Goal: Task Accomplishment & Management: Manage account settings

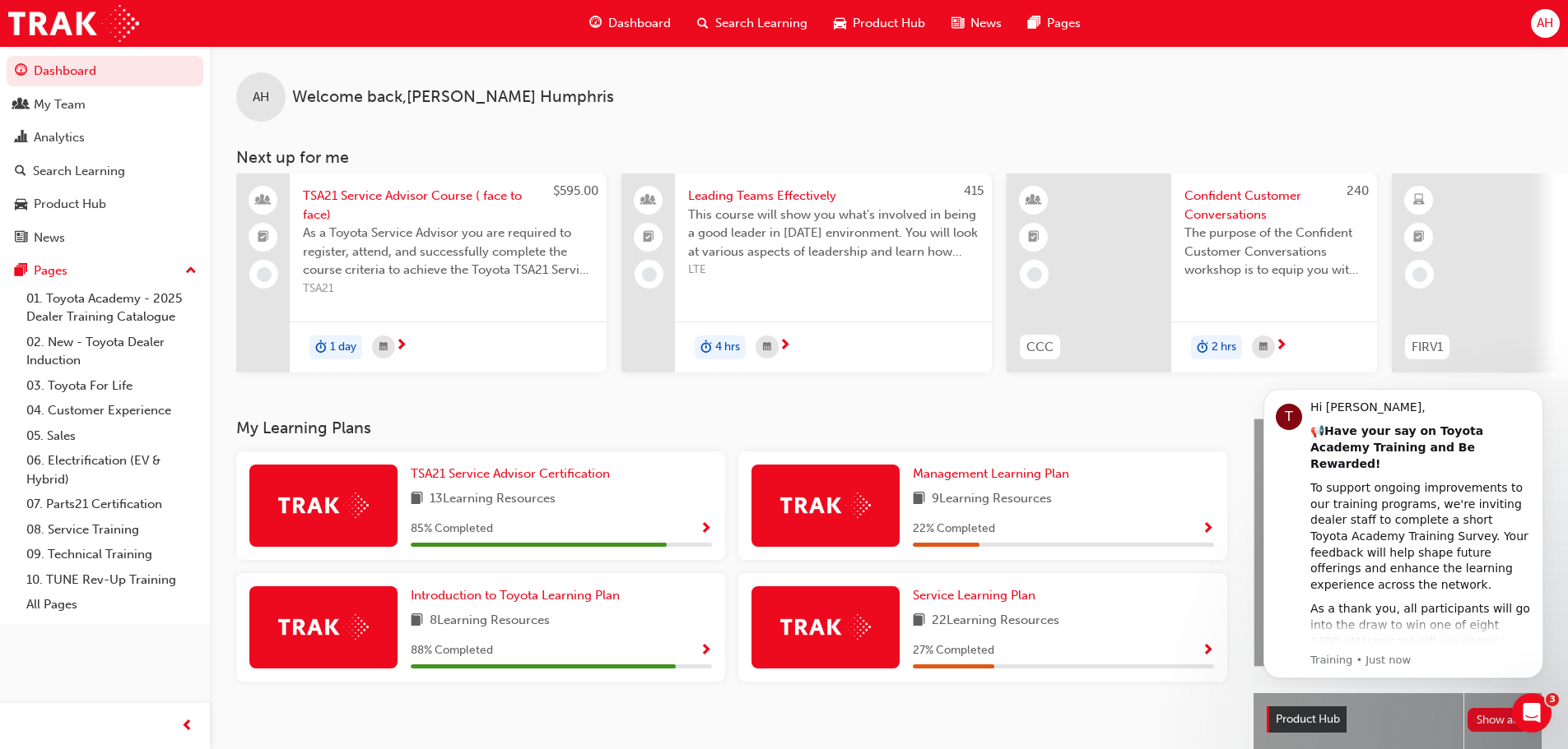
click at [1545, 22] on span "AH" at bounding box center [1544, 24] width 17 height 19
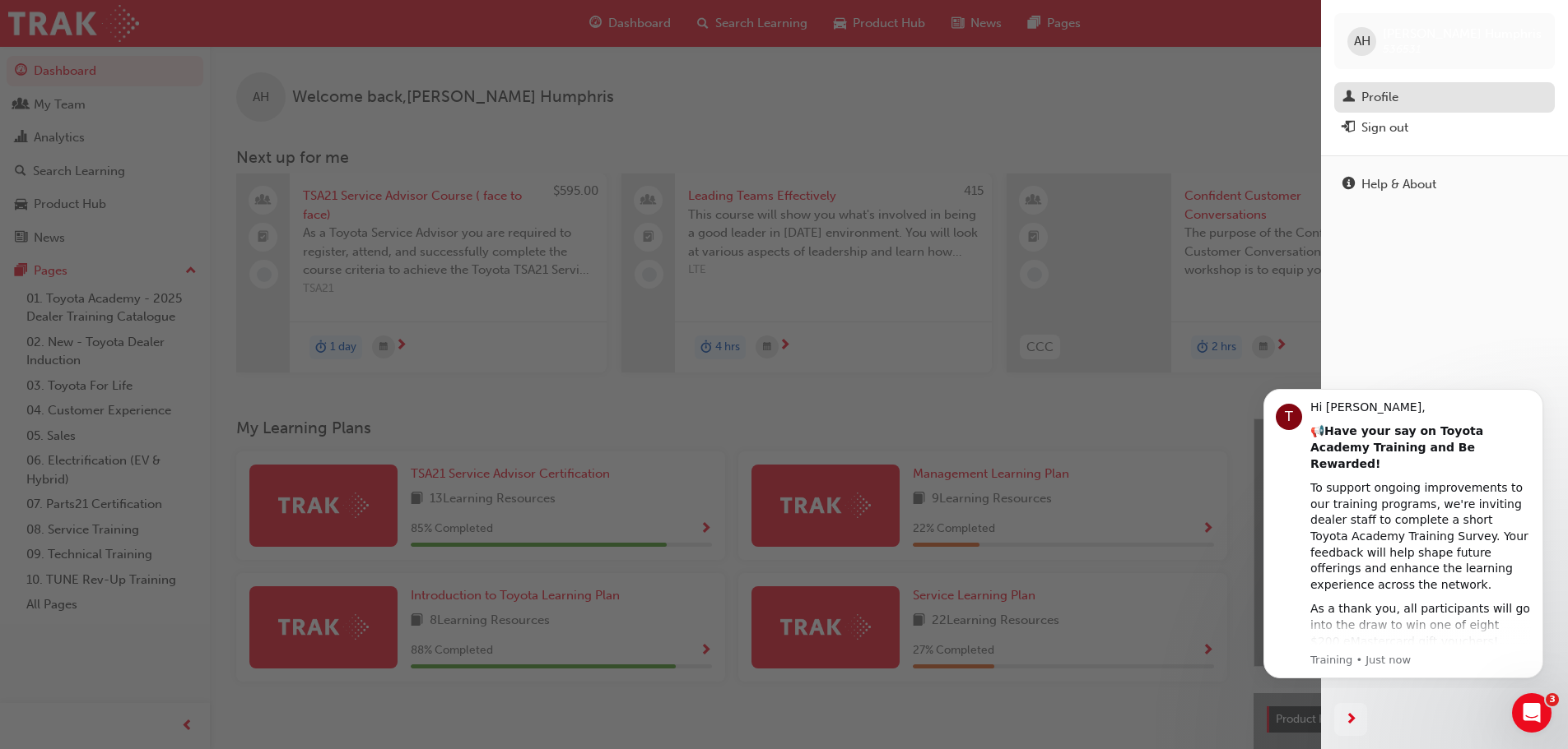
click at [1394, 100] on div "Profile" at bounding box center [1380, 97] width 37 height 19
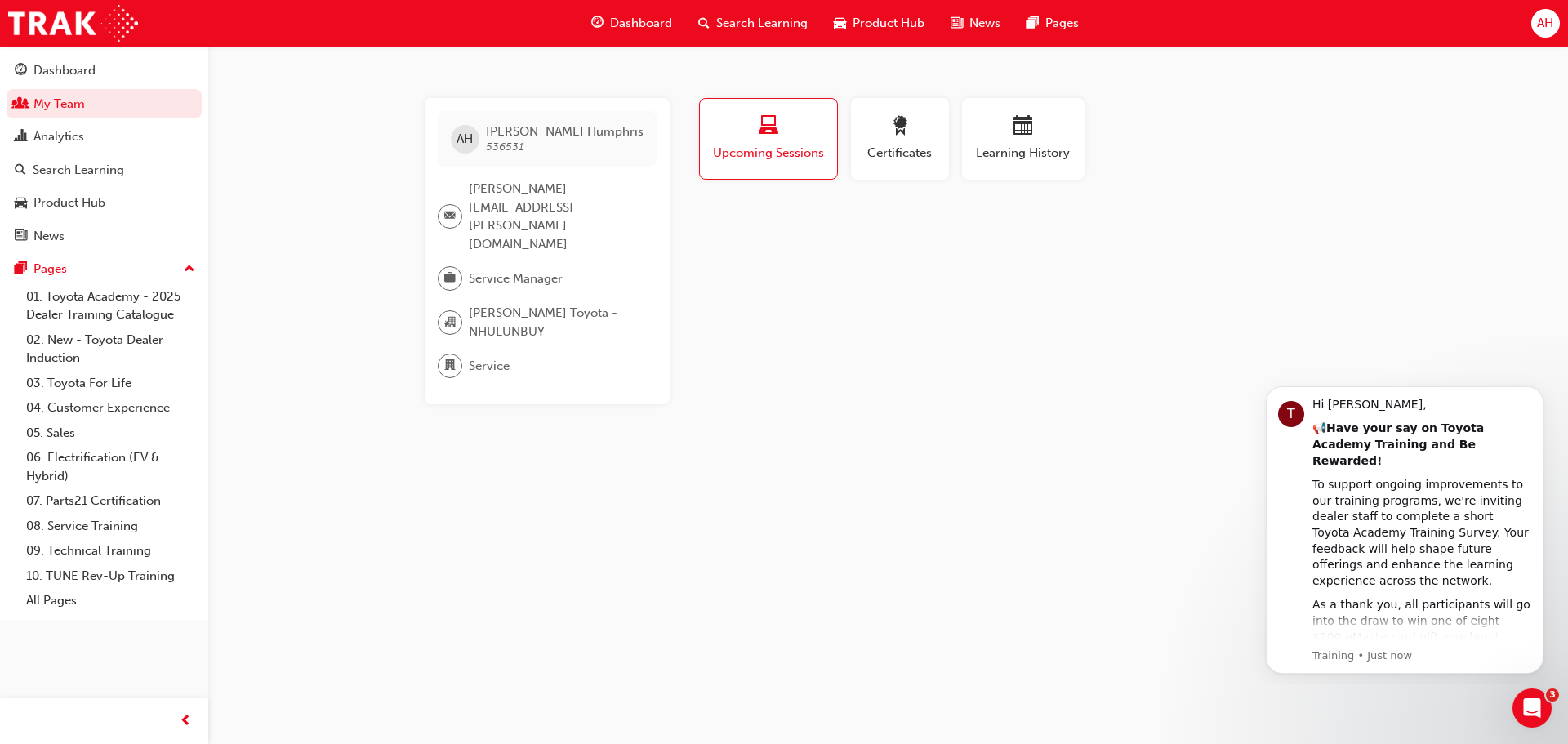
drag, startPoint x: 966, startPoint y: 593, endPoint x: 440, endPoint y: 353, distance: 578.2
click at [903, 570] on div "AH [PERSON_NAME] 536531 [PERSON_NAME][EMAIL_ADDRESS][PERSON_NAME][DOMAIN_NAME] …" at bounding box center [784, 372] width 1568 height 744
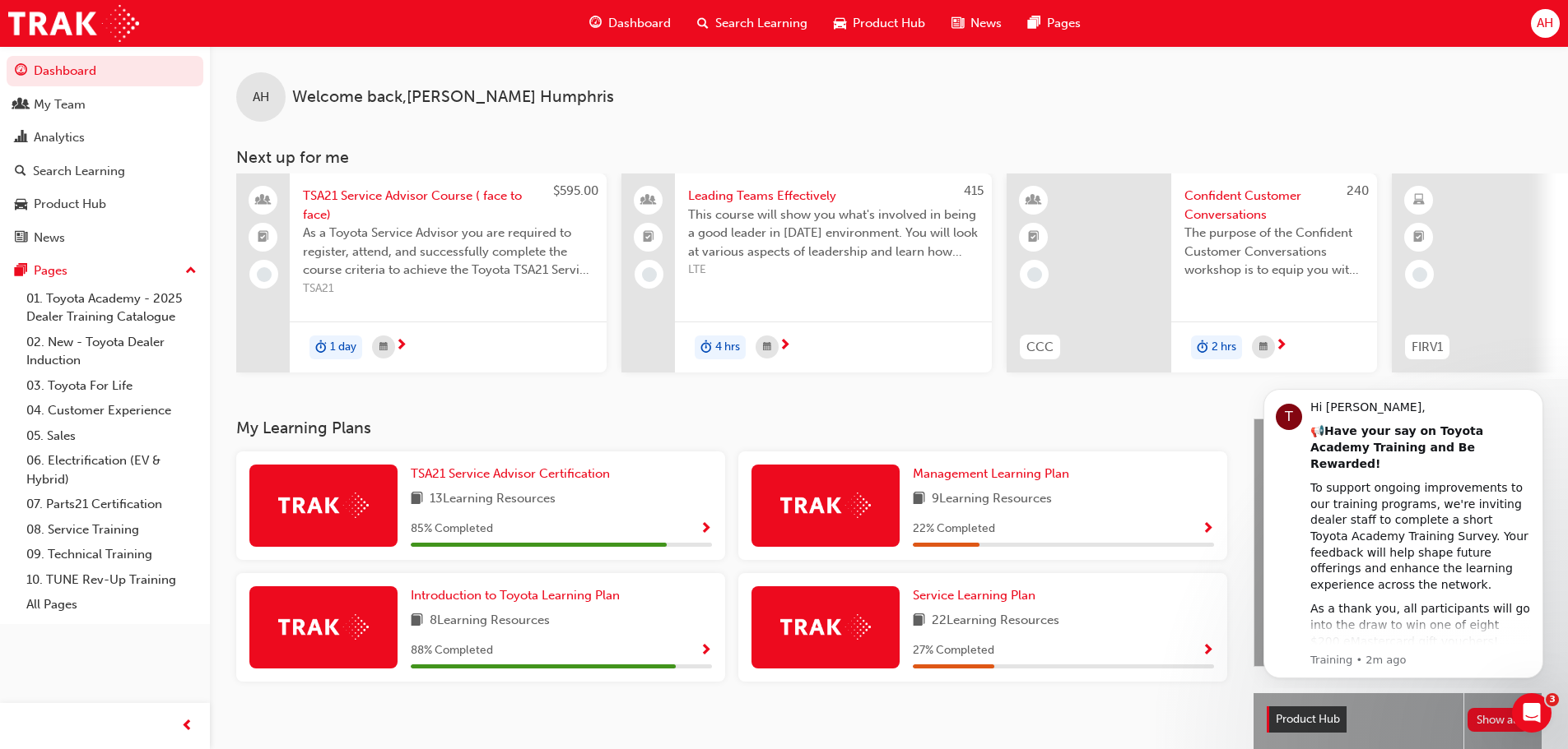
click at [1548, 24] on span "AH" at bounding box center [1544, 24] width 17 height 19
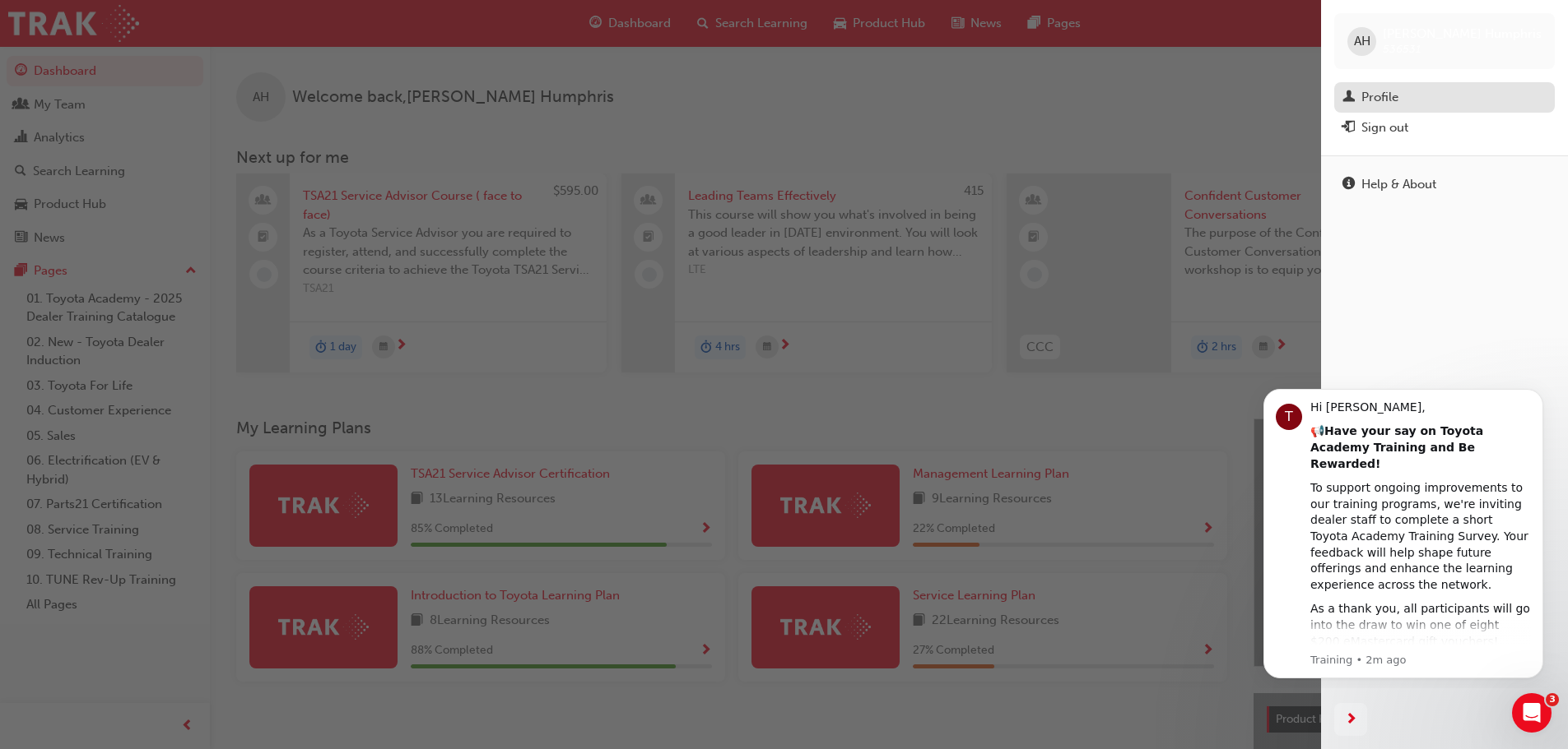
click at [1394, 91] on div "Profile" at bounding box center [1380, 97] width 37 height 19
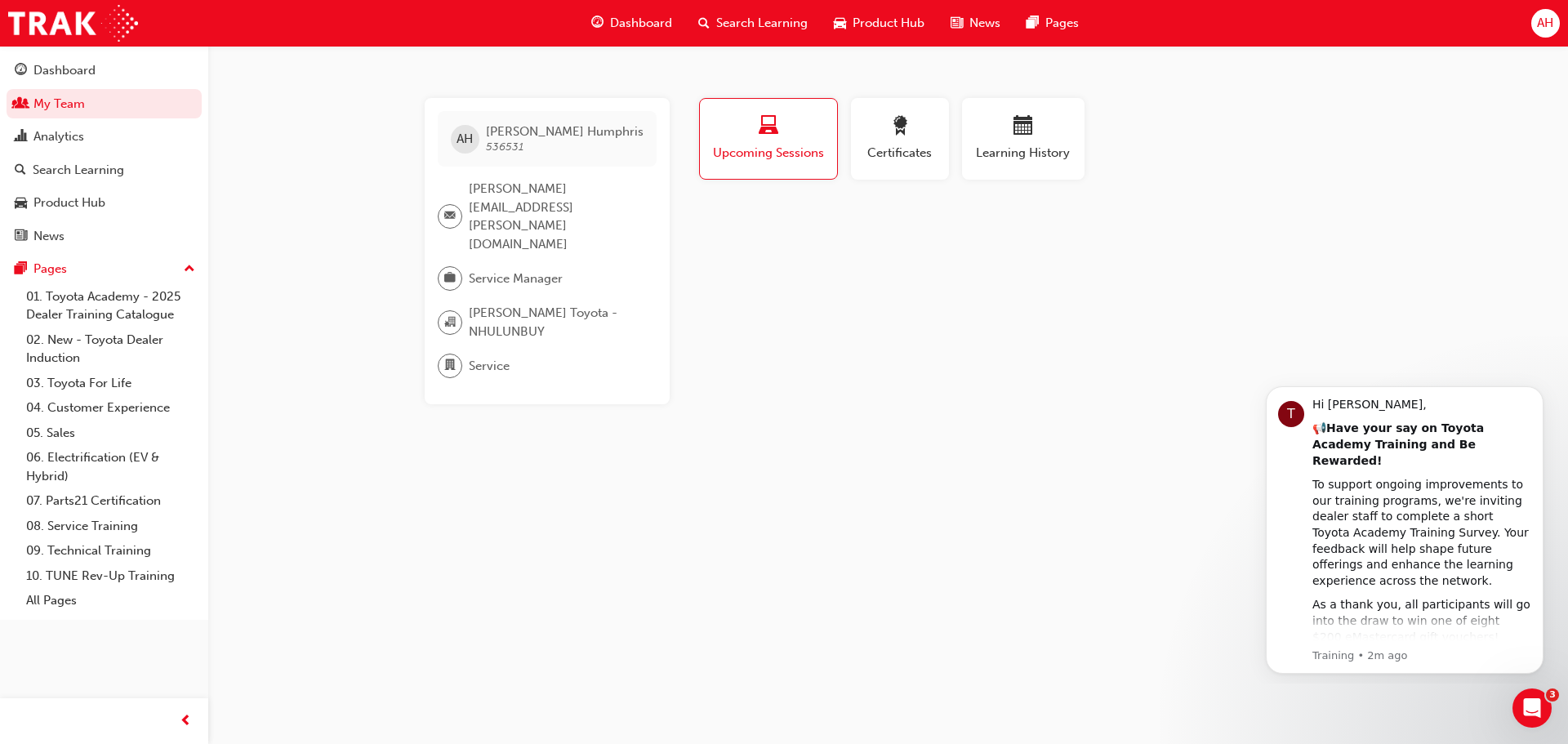
click at [961, 583] on div "AH [PERSON_NAME] 536531 [PERSON_NAME][EMAIL_ADDRESS][PERSON_NAME][DOMAIN_NAME] …" at bounding box center [784, 372] width 1568 height 744
